Goal: Transaction & Acquisition: Purchase product/service

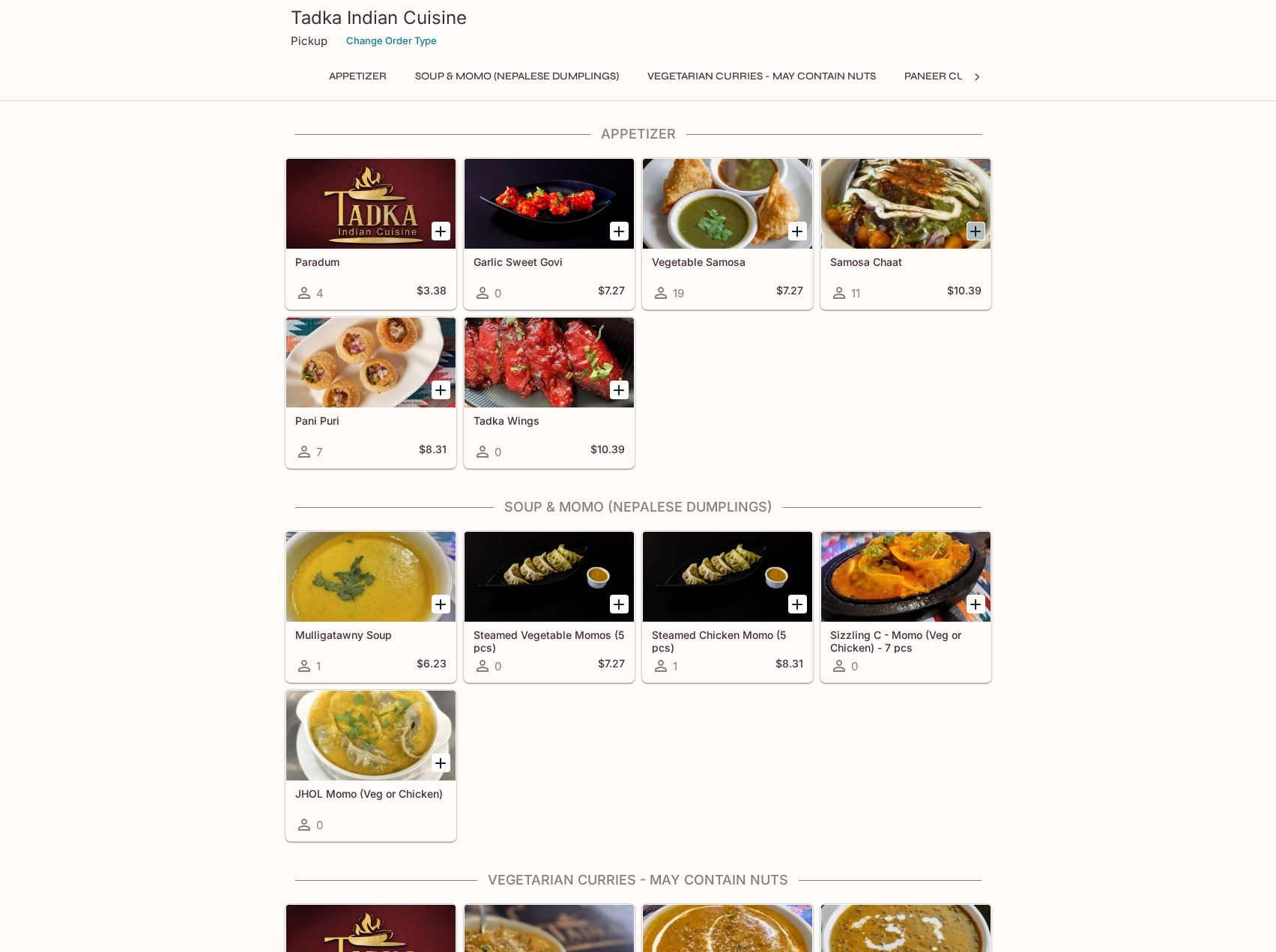
click at [975, 229] on icon "Add Samosa Chaat" at bounding box center [975, 231] width 10 height 10
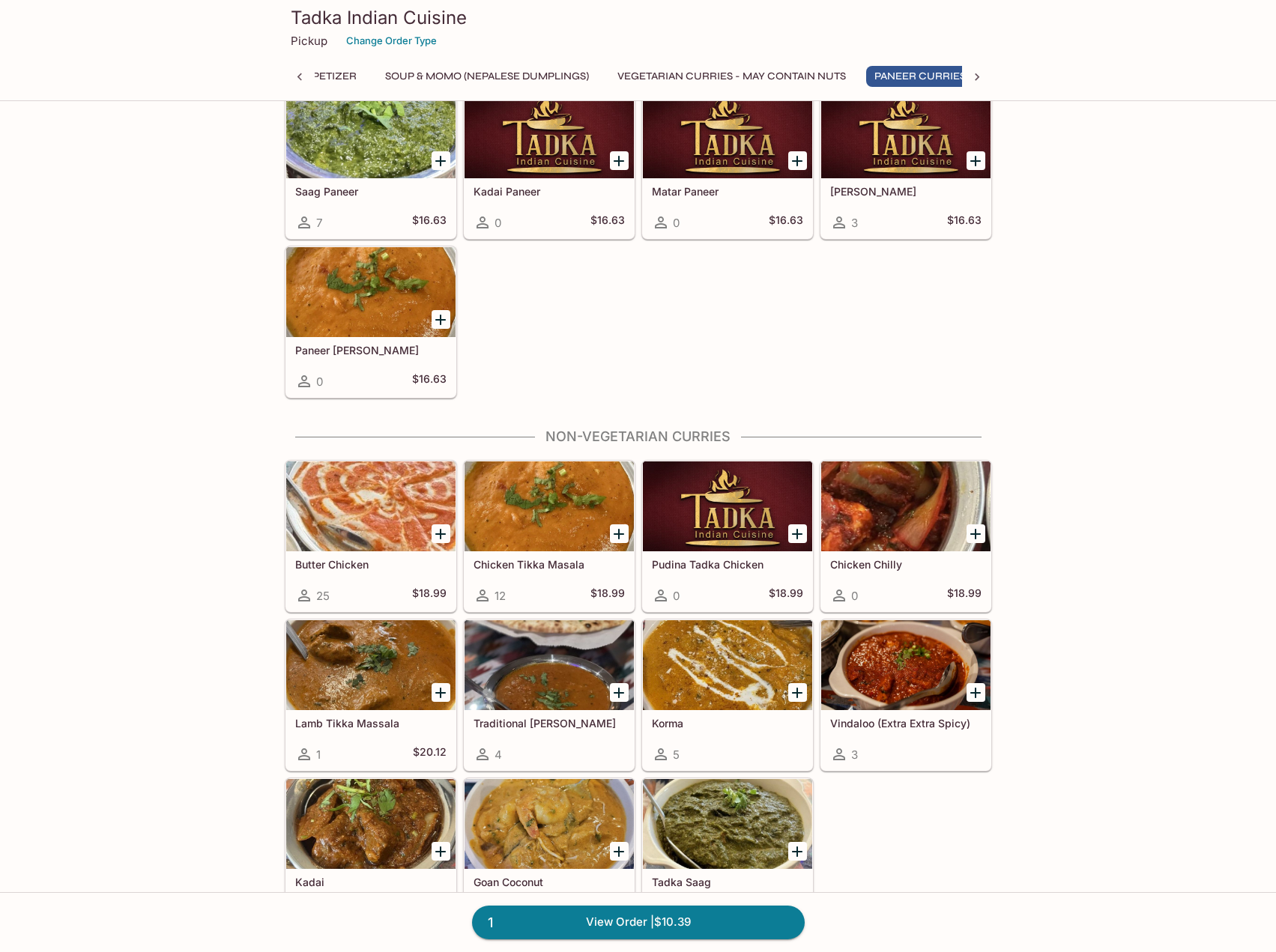
scroll to position [0, 48]
click at [448, 690] on icon "Add Lamb Tikka Massala" at bounding box center [440, 693] width 18 height 18
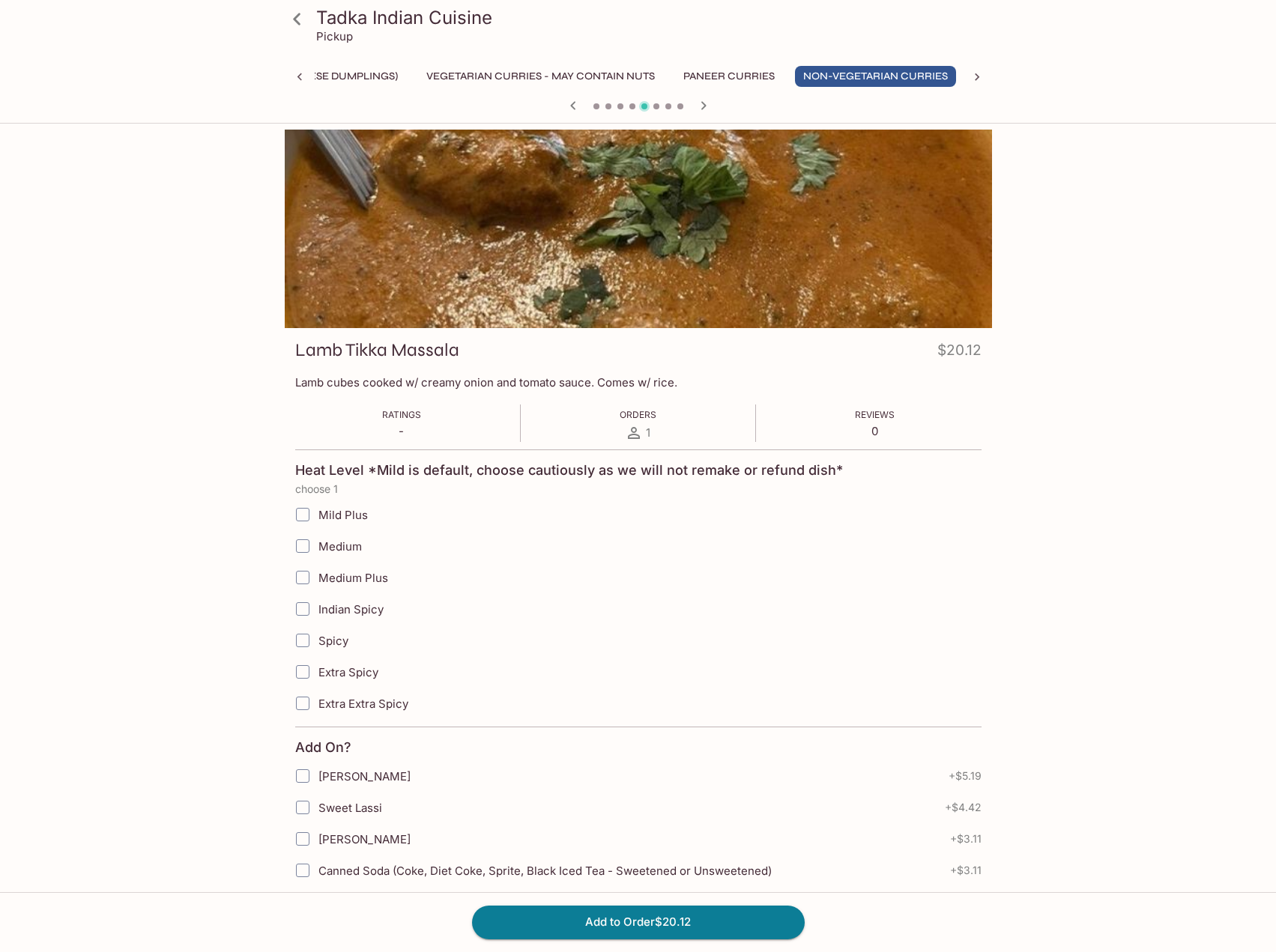
scroll to position [0, 221]
click at [373, 578] on span "Medium Plus" at bounding box center [354, 578] width 70 height 14
click at [318, 578] on input "Medium Plus" at bounding box center [303, 578] width 30 height 30
checkbox input "true"
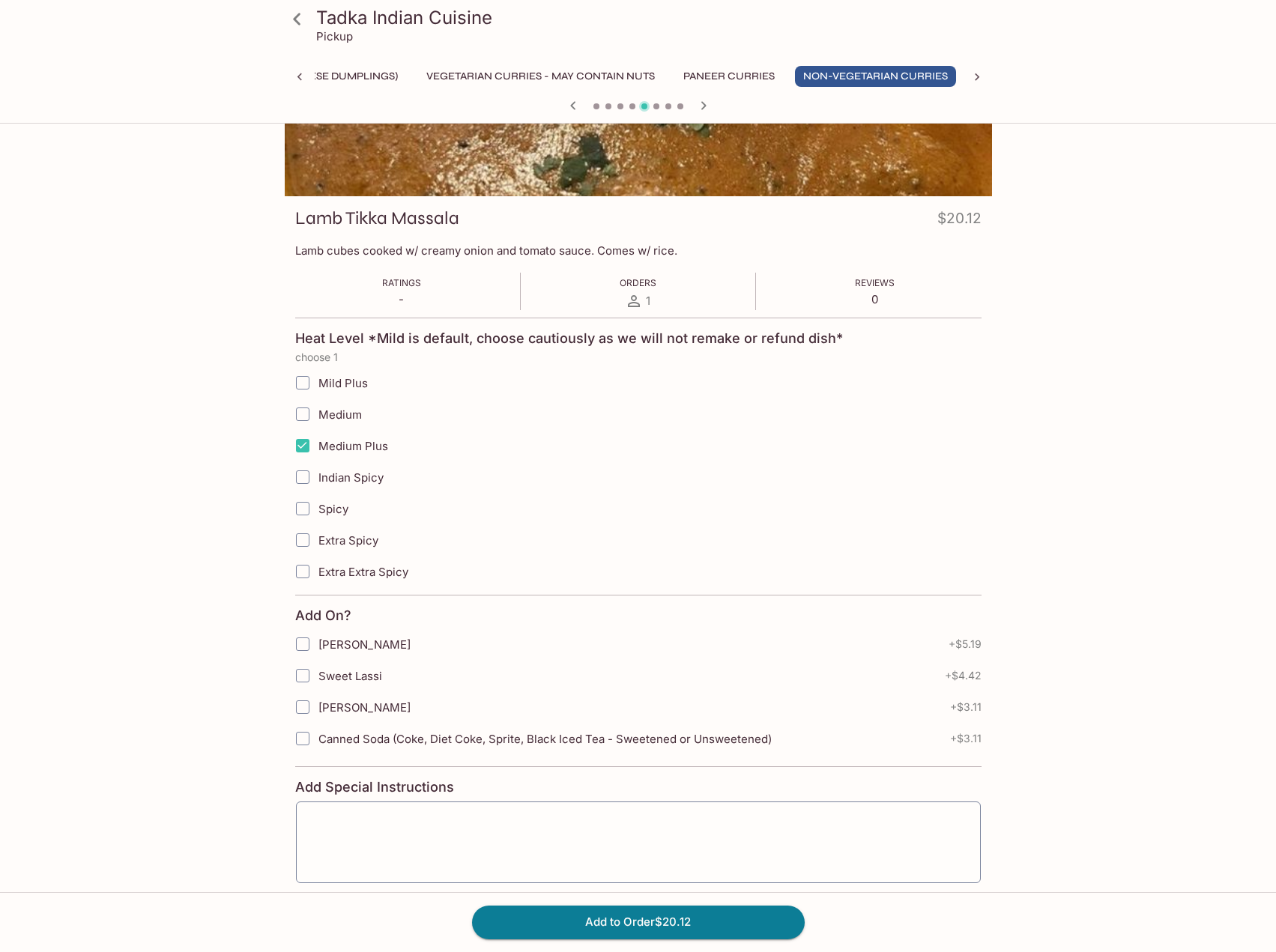
scroll to position [224, 0]
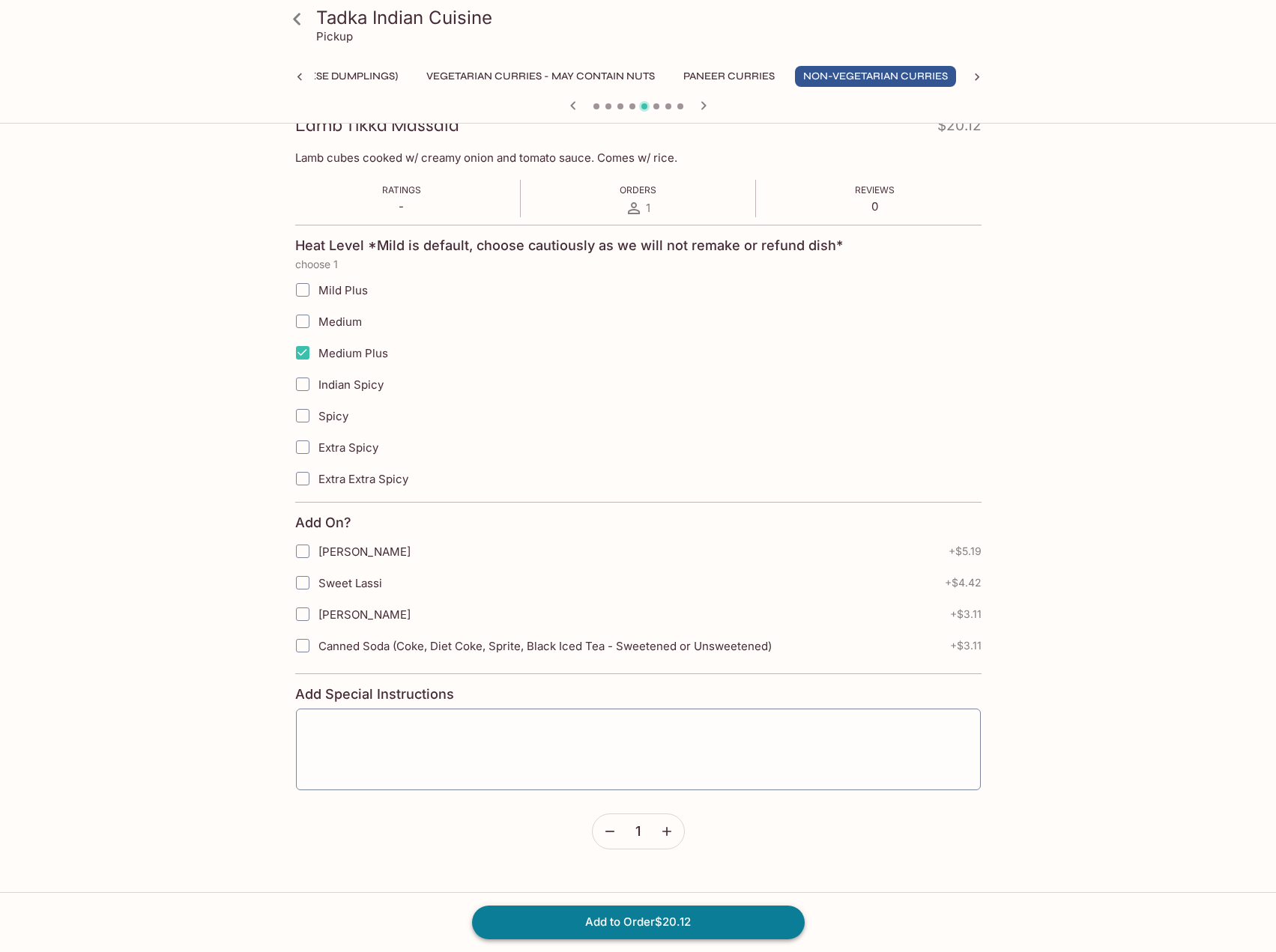
click at [639, 916] on button "Add to Order $20.12" at bounding box center [638, 922] width 332 height 33
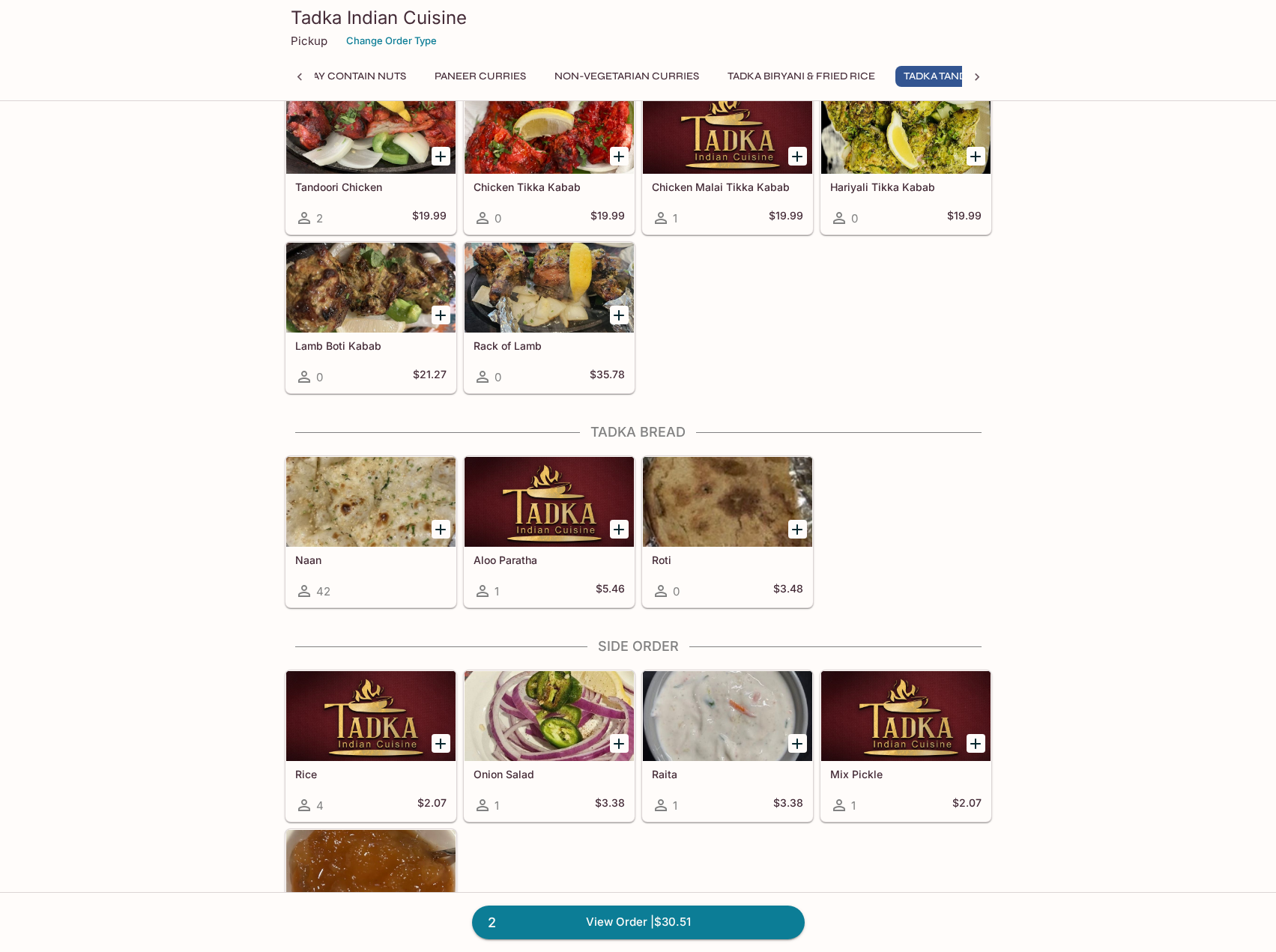
scroll to position [0, 520]
click at [793, 531] on icon "Add Roti" at bounding box center [797, 530] width 18 height 18
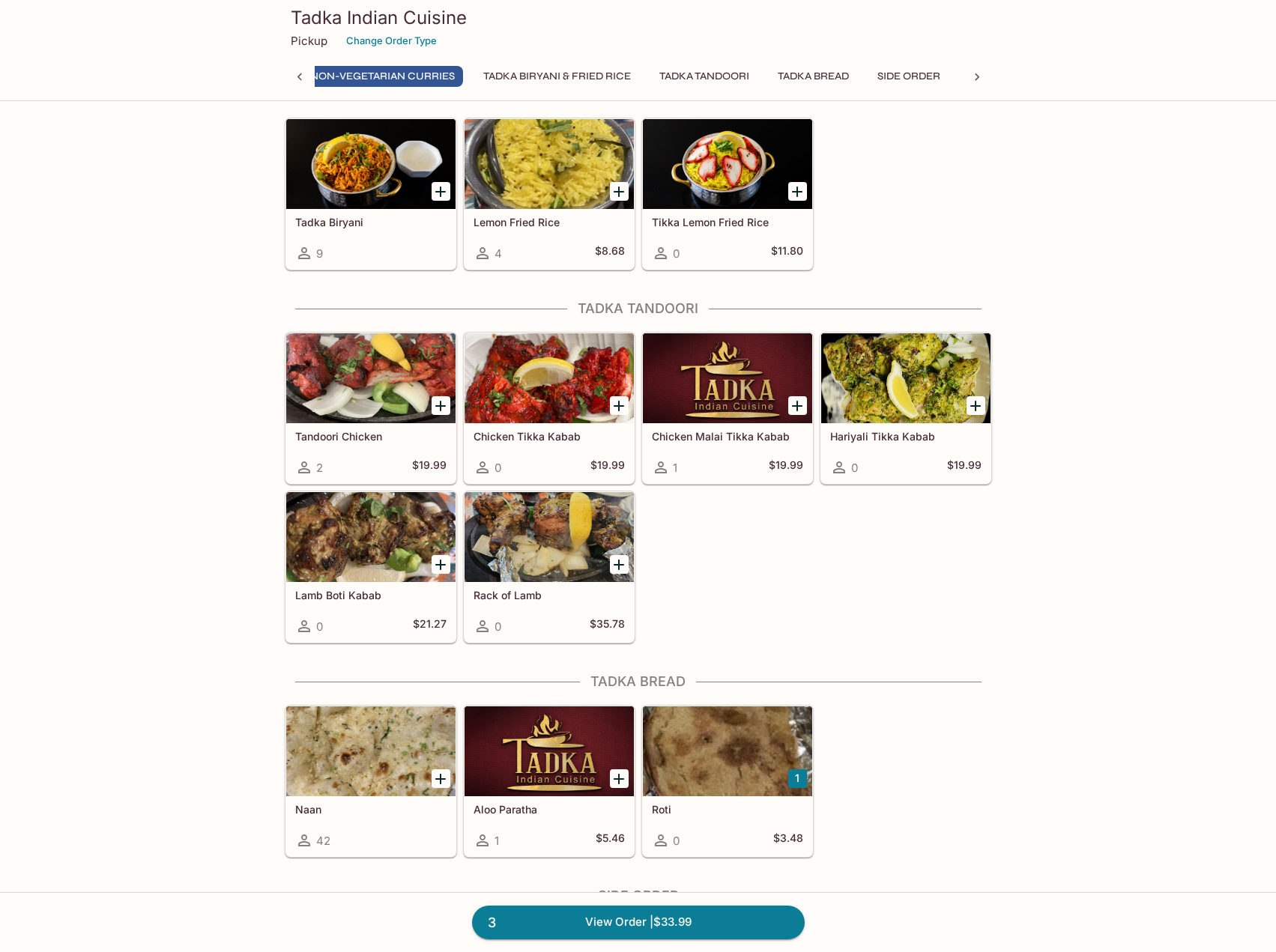
scroll to position [0, 0]
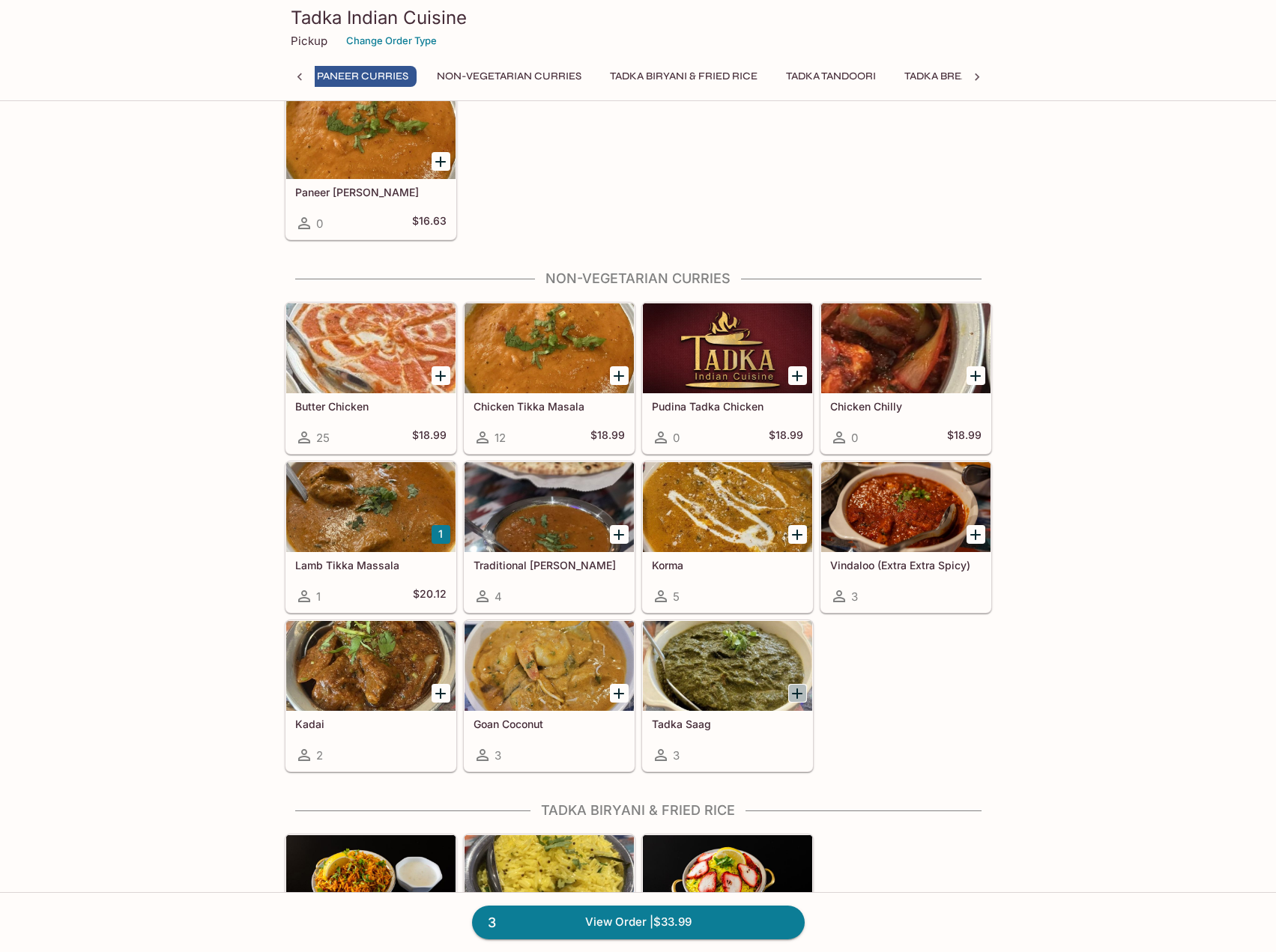
click at [797, 692] on icon "Add Tadka Saag" at bounding box center [797, 693] width 10 height 10
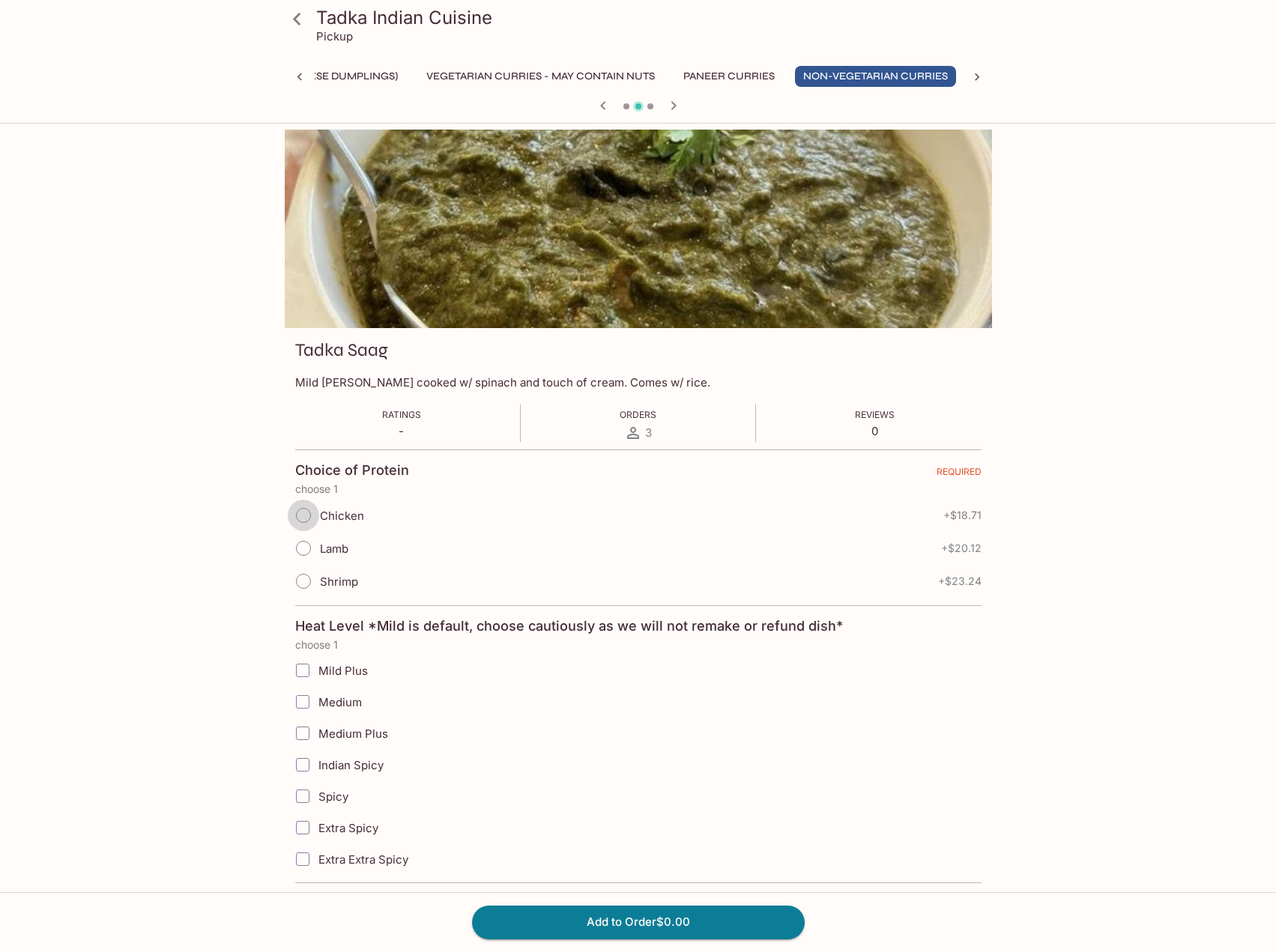
click at [303, 514] on input "Chicken" at bounding box center [304, 515] width 32 height 32
radio input "true"
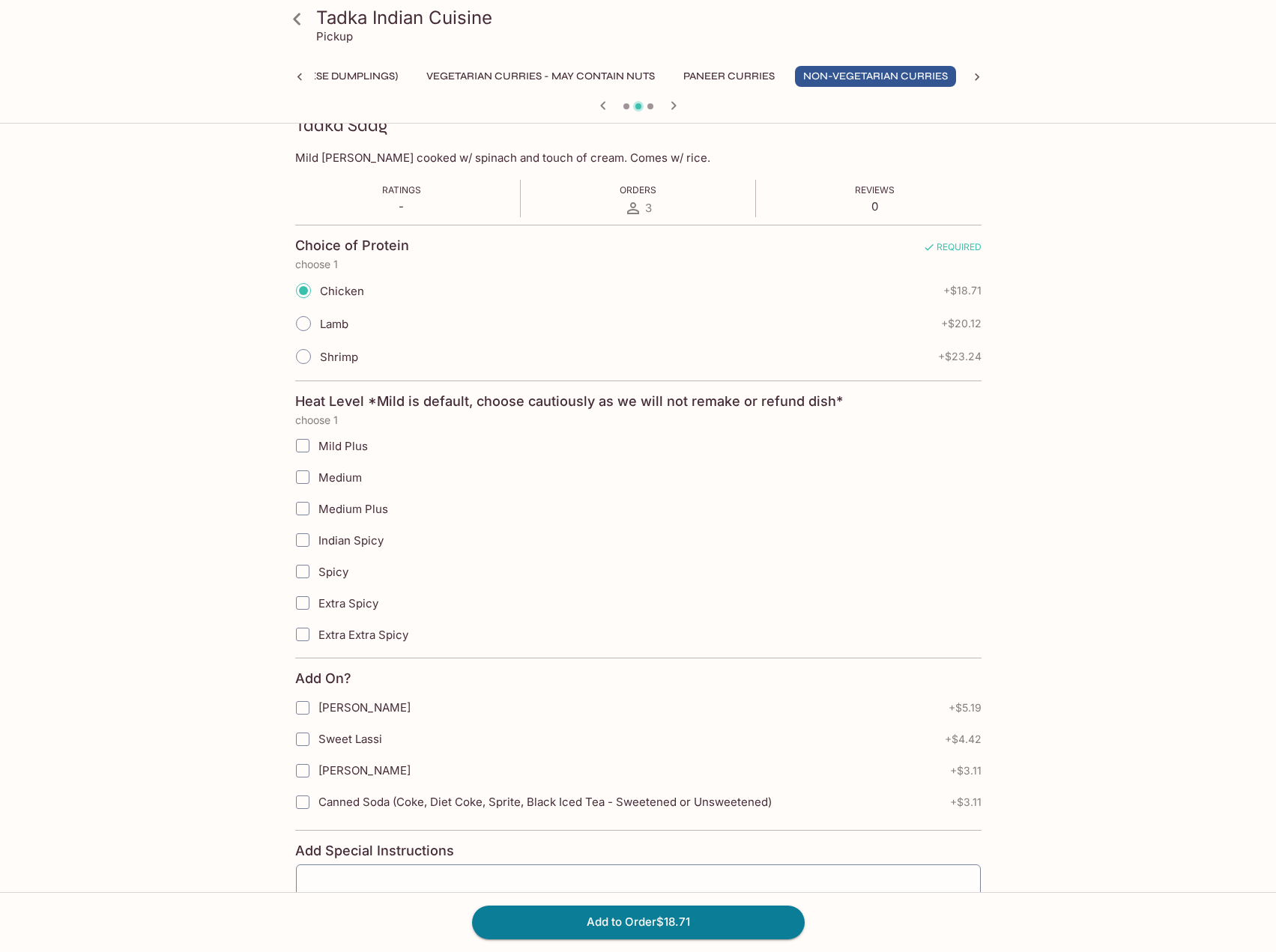
click at [350, 509] on span "Medium Plus" at bounding box center [354, 509] width 70 height 14
click at [318, 509] on input "Medium Plus" at bounding box center [303, 509] width 30 height 30
checkbox input "true"
click at [716, 929] on button "Add to Order $18.71" at bounding box center [638, 922] width 332 height 33
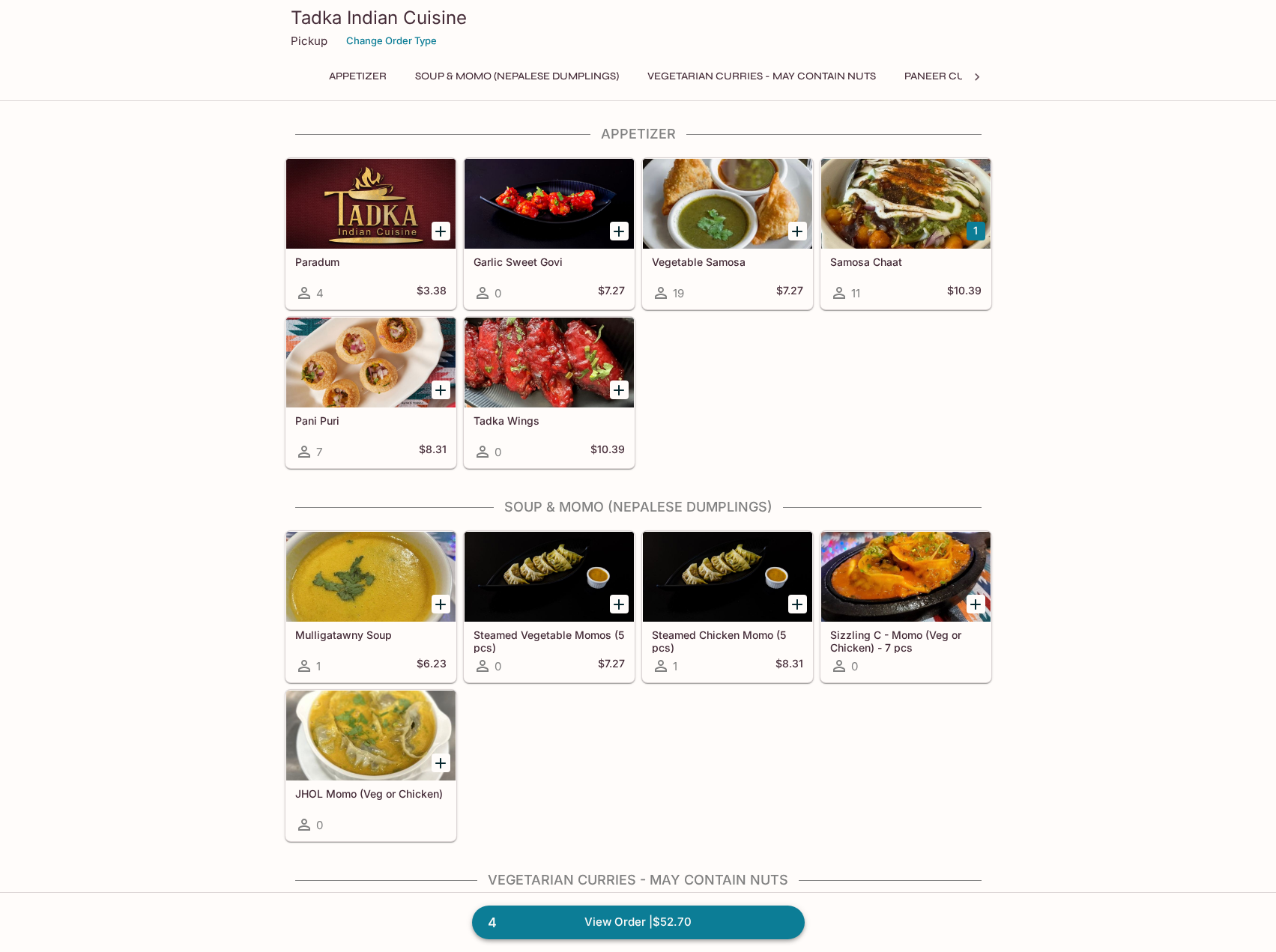
click at [722, 920] on link "4 View Order | $52.70" at bounding box center [638, 922] width 332 height 33
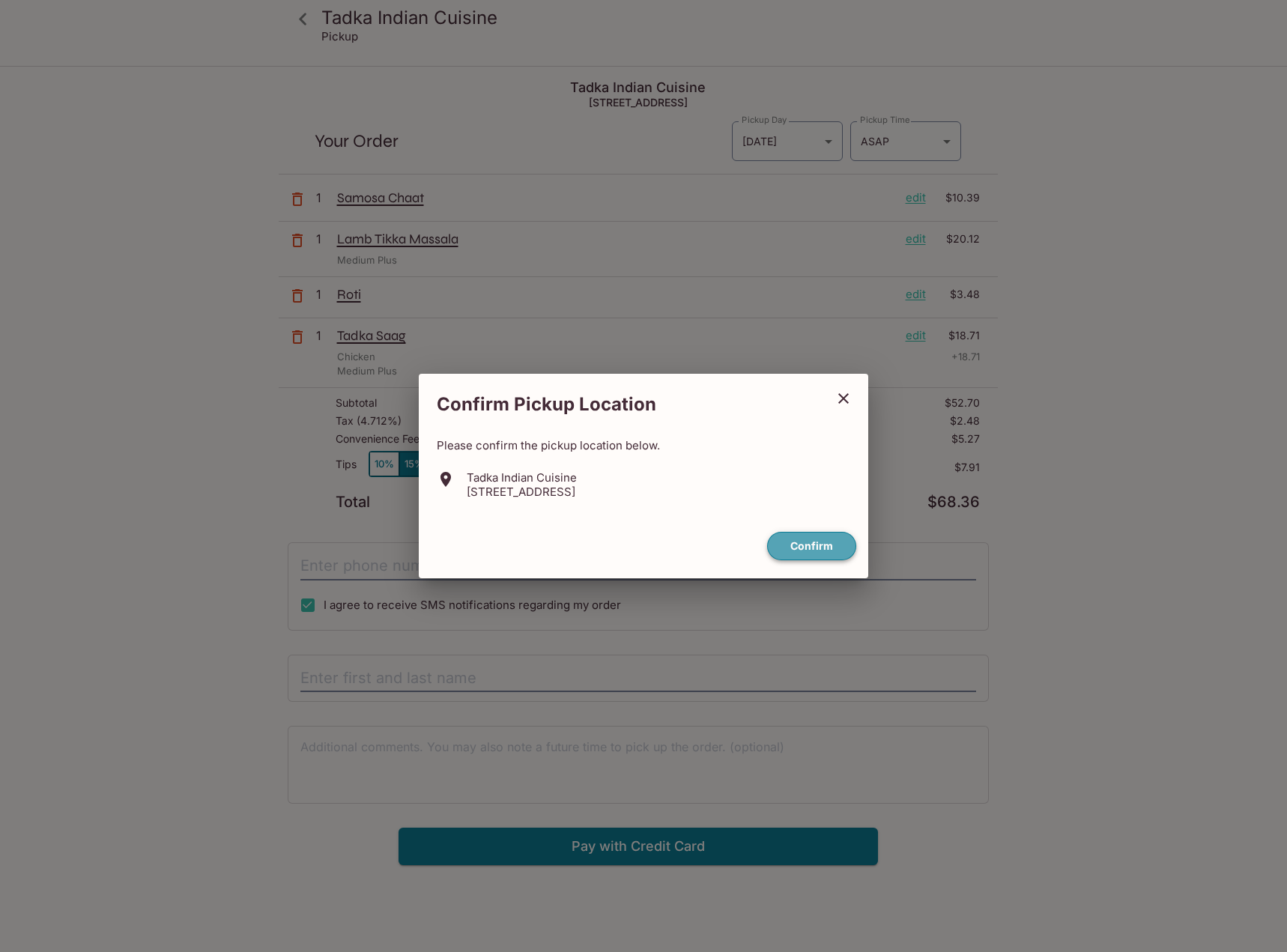
click at [803, 549] on button "Confirm" at bounding box center [811, 546] width 89 height 29
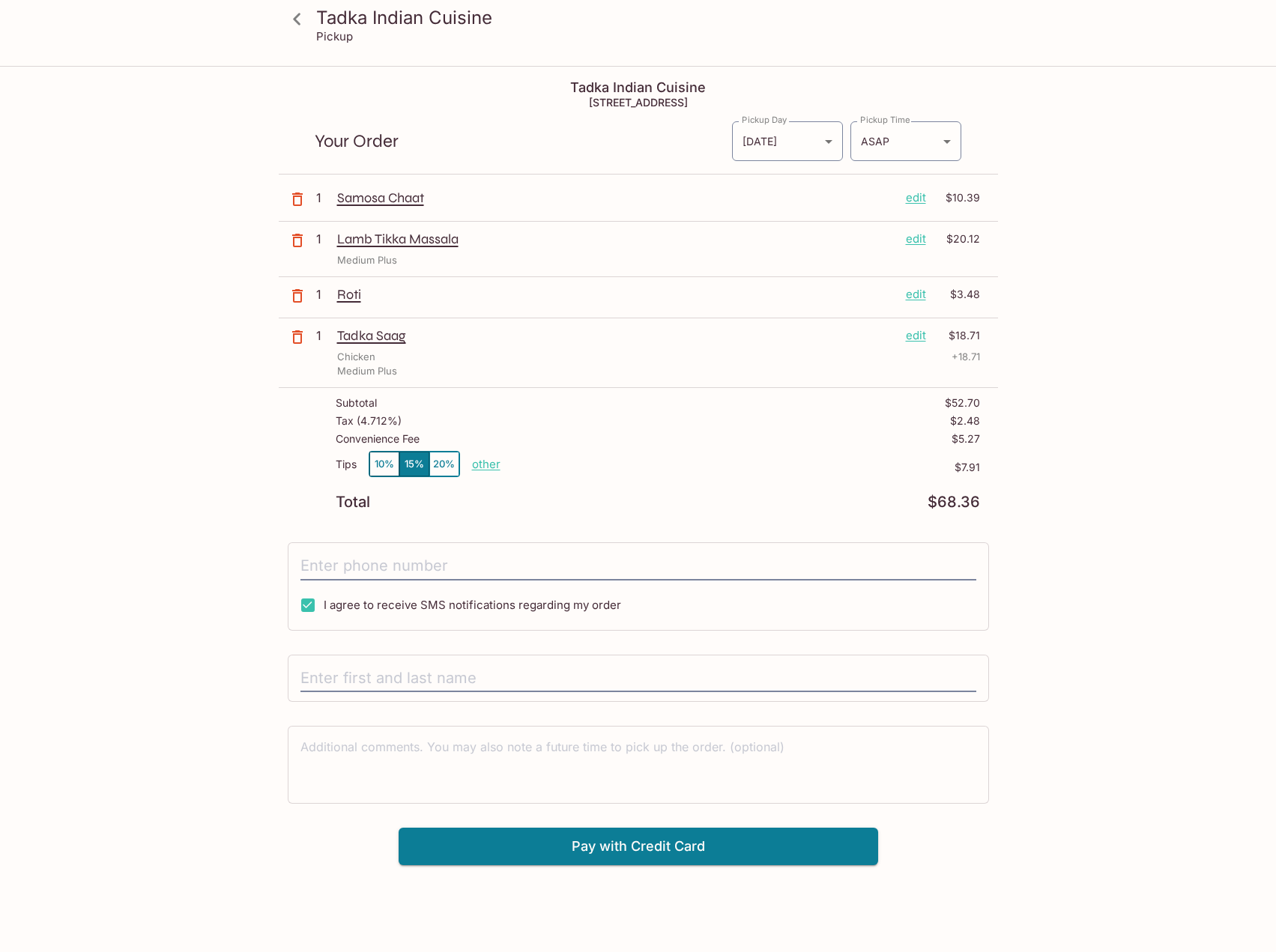
click at [389, 608] on span "I agree to receive SMS notifications regarding my order" at bounding box center [472, 605] width 297 height 14
click at [323, 608] on input "I agree to receive SMS notifications regarding my order" at bounding box center [308, 605] width 30 height 30
click at [496, 606] on span "I agree to receive SMS notifications regarding my order" at bounding box center [472, 605] width 297 height 14
click at [323, 606] on input "I agree to receive SMS notifications regarding my order" at bounding box center [308, 605] width 30 height 30
checkbox input "true"
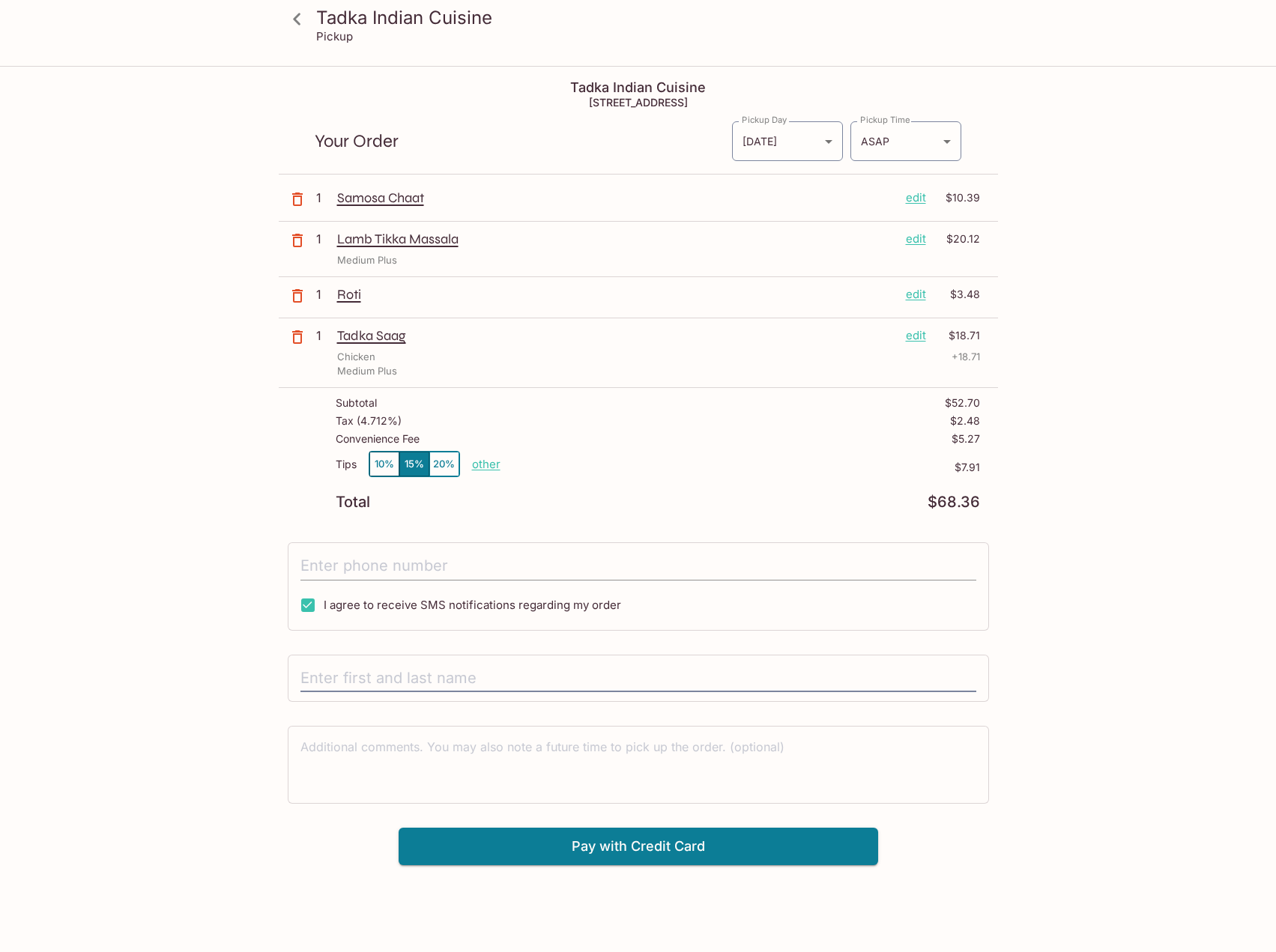
click at [463, 574] on input "tel" at bounding box center [638, 566] width 676 height 29
type input "[PHONE_NUMBER]"
click at [489, 686] on input "text" at bounding box center [638, 679] width 676 height 29
type input "[PERSON_NAME]"
click at [631, 797] on div "x" at bounding box center [638, 765] width 701 height 78
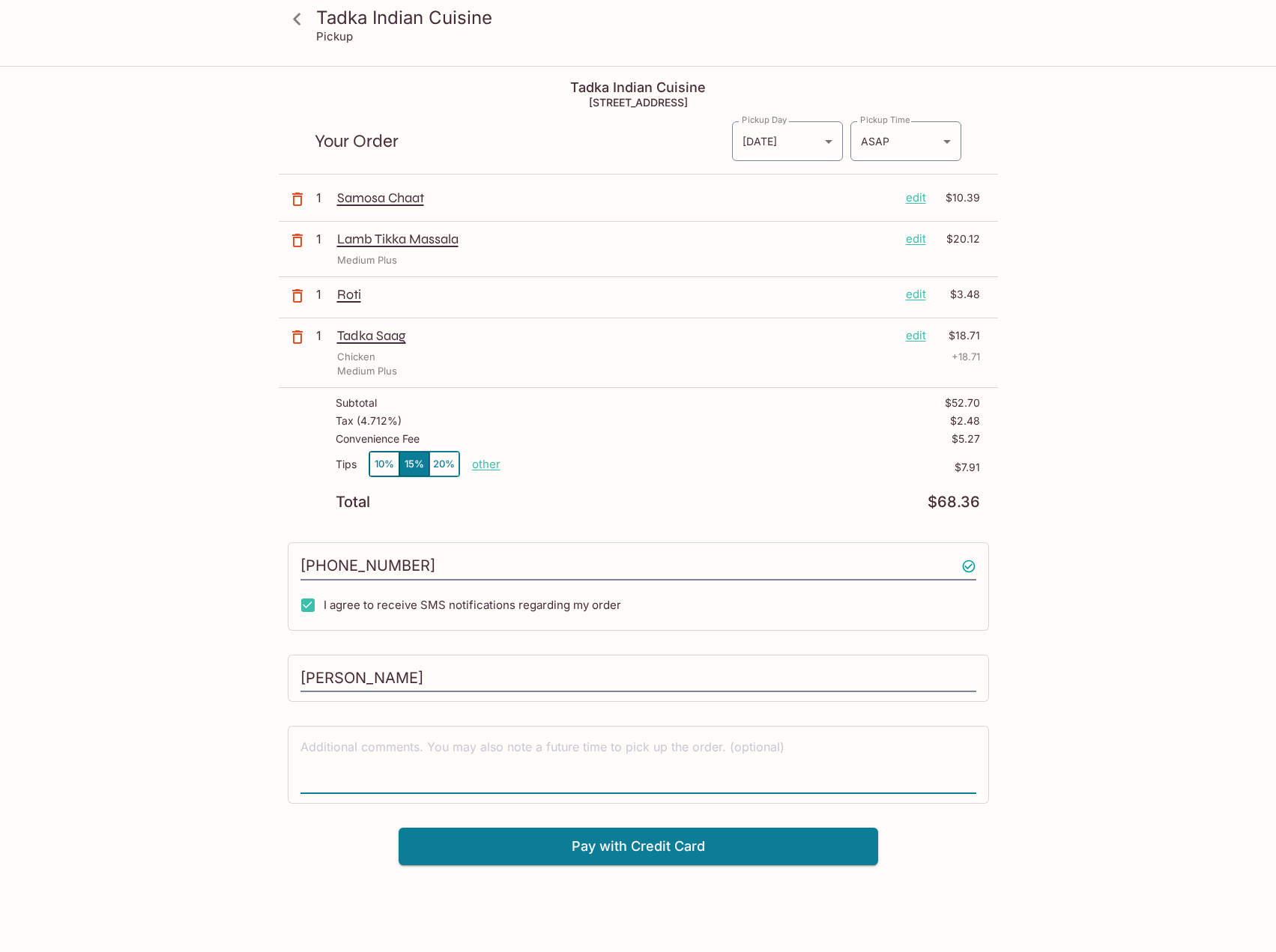
click at [631, 787] on textarea at bounding box center [638, 764] width 676 height 52
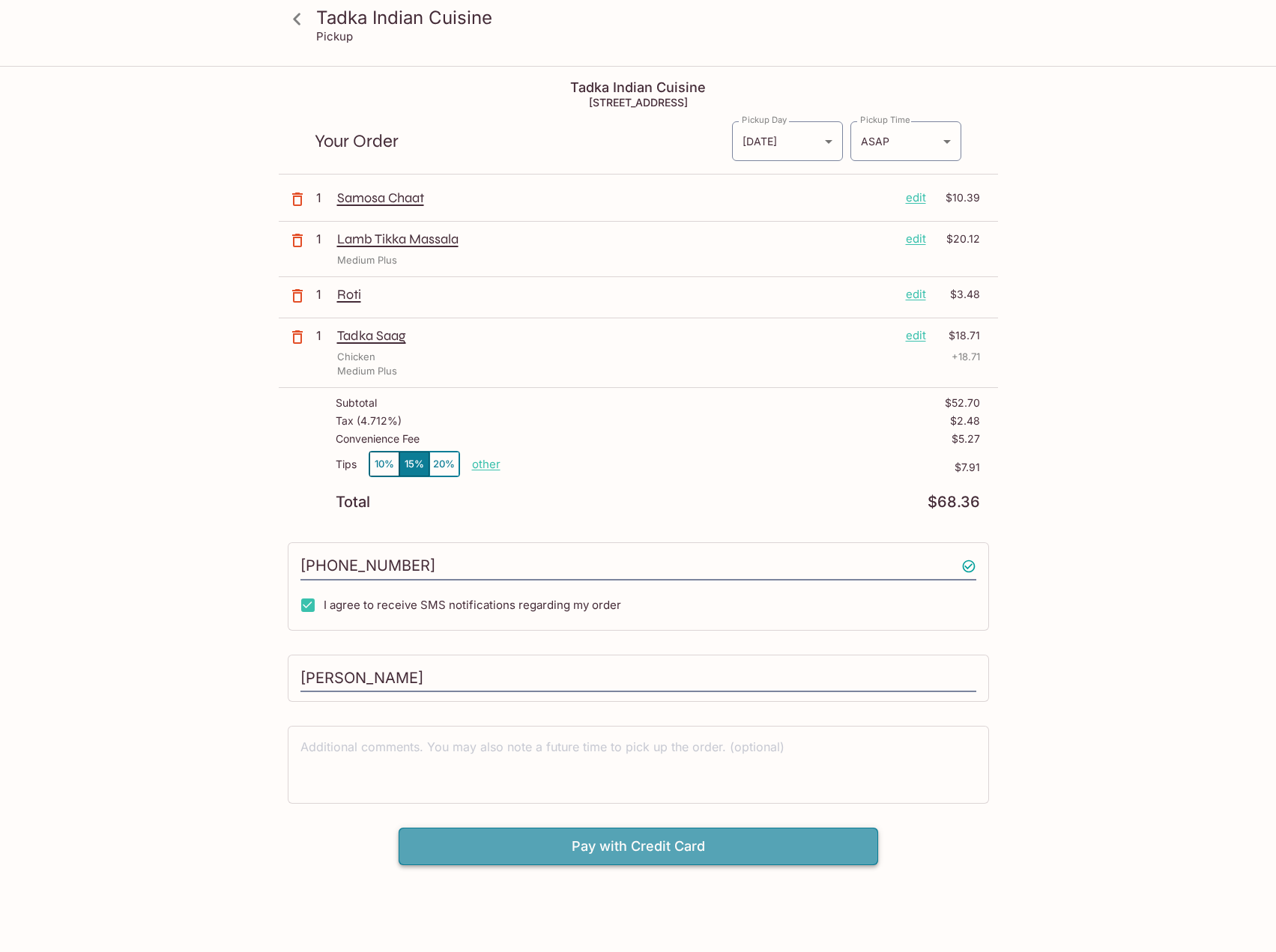
click at [630, 848] on button "Pay with Credit Card" at bounding box center [638, 846] width 480 height 37
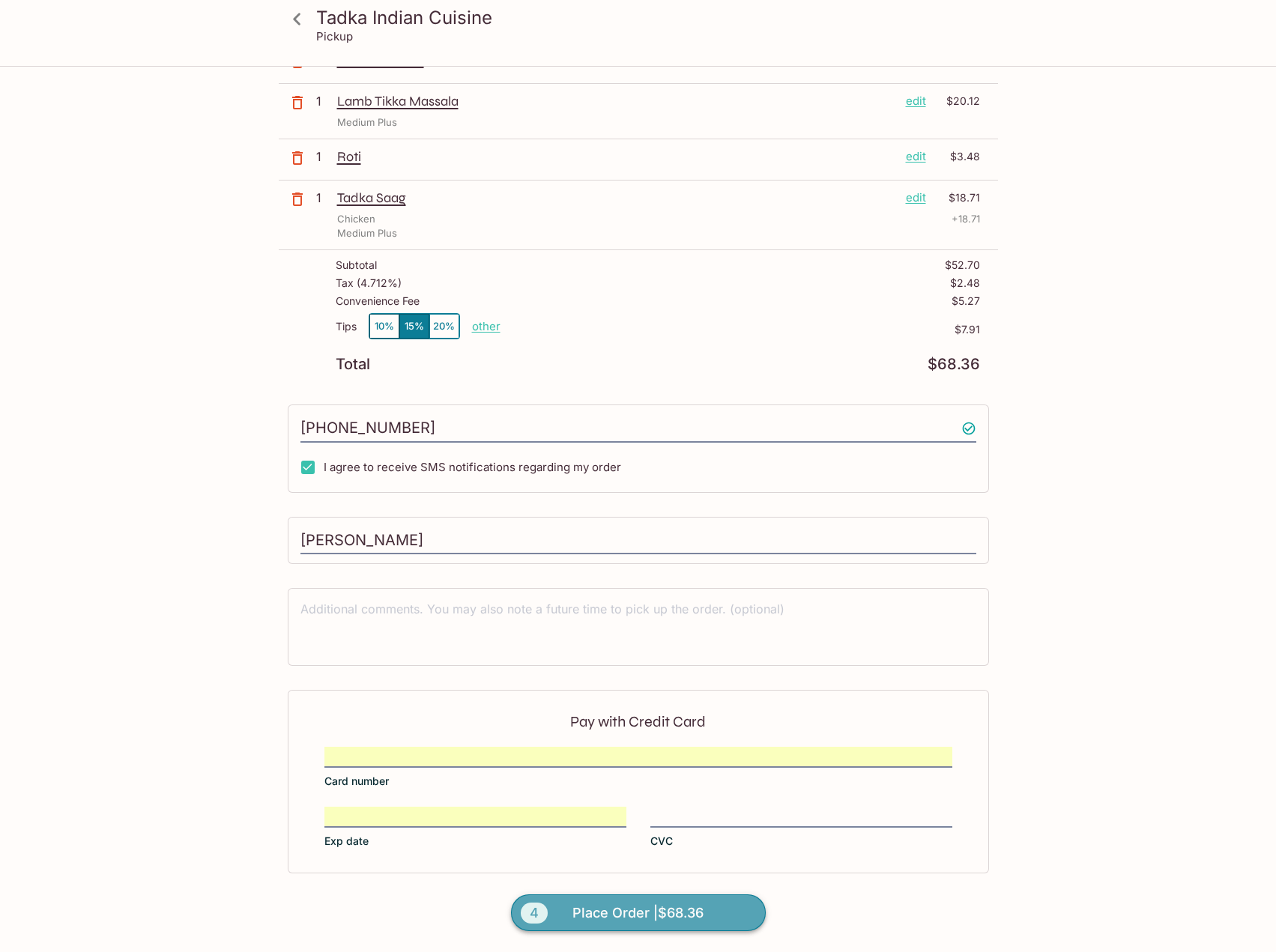
click at [709, 905] on button "4 Place Order | $68.36" at bounding box center [638, 912] width 255 height 37
